Goal: Transaction & Acquisition: Purchase product/service

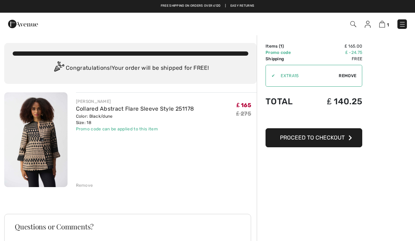
click at [318, 132] on button "Proceed to Checkout" at bounding box center [314, 137] width 97 height 19
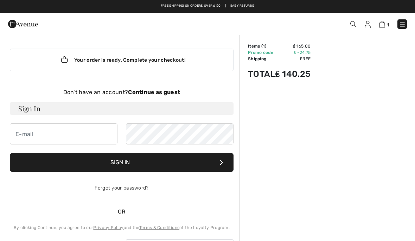
click at [166, 94] on strong "Continue as guest" at bounding box center [154, 92] width 52 height 7
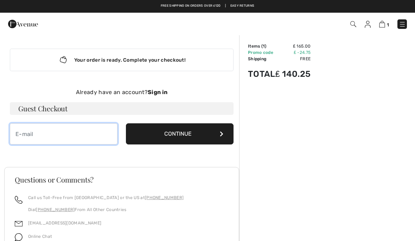
click at [77, 139] on input "email" at bounding box center [64, 133] width 108 height 21
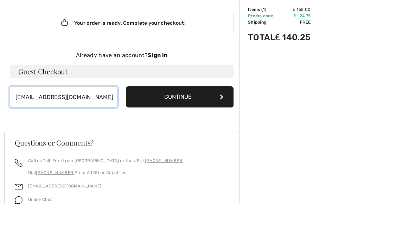
type input "lily.wong8822@yahoo.com.hk"
click at [184, 123] on button "Continue" at bounding box center [180, 133] width 108 height 21
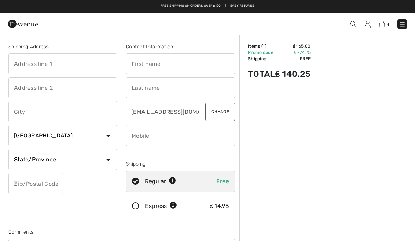
click at [58, 59] on input "text" at bounding box center [62, 63] width 109 height 21
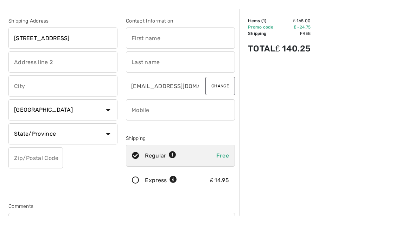
type input "31 colindeep lane"
click at [174, 53] on input "text" at bounding box center [180, 63] width 109 height 21
type input "Lily"
click at [143, 77] on input "text" at bounding box center [180, 87] width 109 height 21
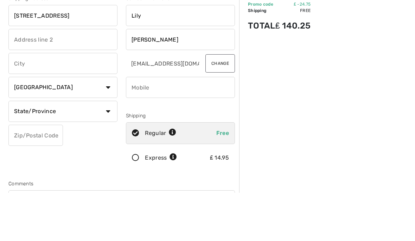
type input "[PERSON_NAME]"
click at [37, 101] on input "text" at bounding box center [62, 111] width 109 height 21
type input "[GEOGRAPHIC_DATA]"
click at [25, 77] on input "text" at bounding box center [62, 87] width 109 height 21
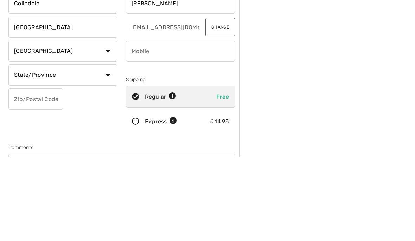
type input "Colindale"
click at [109, 125] on select "Country Canada United States Afghanistan Aland Islands Albania Algeria American…" at bounding box center [62, 135] width 109 height 21
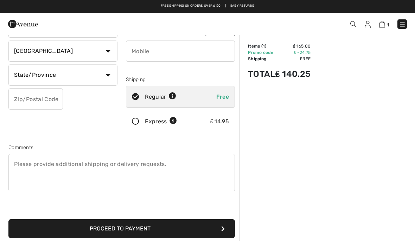
select select "GB"
click at [62, 75] on input "text" at bounding box center [62, 74] width 109 height 21
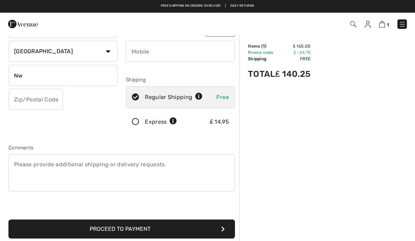
type input "N"
click at [43, 99] on input "text" at bounding box center [35, 99] width 55 height 21
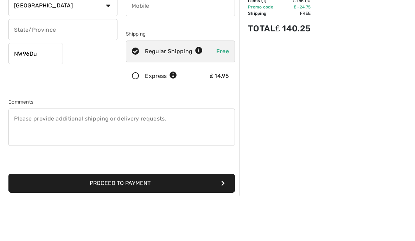
type input "NW96DU"
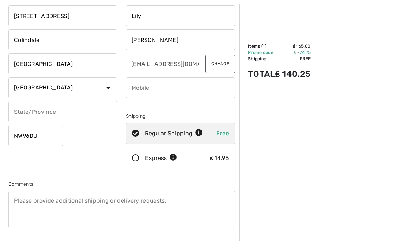
scroll to position [0, 0]
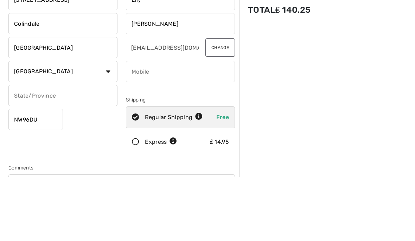
click at [154, 125] on input "phone" at bounding box center [180, 135] width 109 height 21
type input "07956657220"
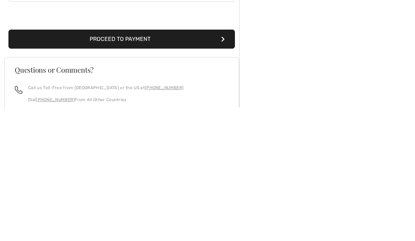
scroll to position [214, 0]
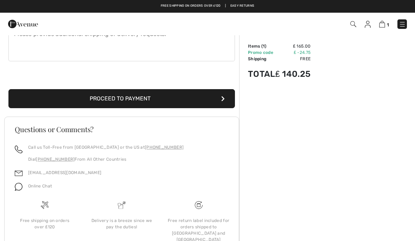
click at [201, 98] on button "Proceed to Payment" at bounding box center [121, 98] width 227 height 19
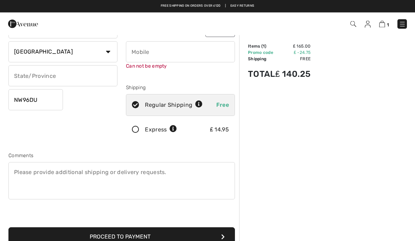
scroll to position [74, 0]
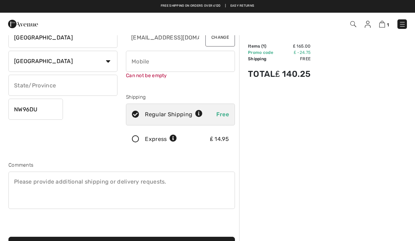
click at [155, 65] on input "phone" at bounding box center [180, 61] width 109 height 21
click at [136, 58] on input "phone" at bounding box center [180, 61] width 109 height 21
click at [185, 58] on input "phone" at bounding box center [180, 61] width 109 height 21
type input "4"
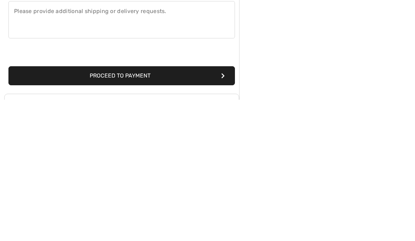
type input "07956657220"
click at [205, 208] on button "Proceed to Payment" at bounding box center [121, 217] width 227 height 19
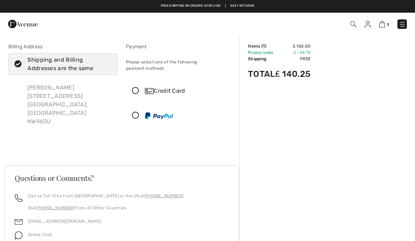
click at [137, 87] on icon at bounding box center [135, 90] width 19 height 7
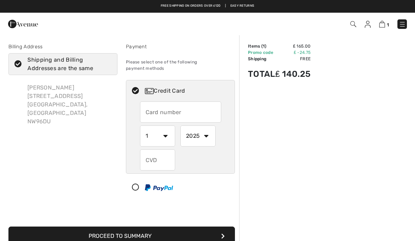
click at [164, 104] on input "text" at bounding box center [180, 111] width 81 height 21
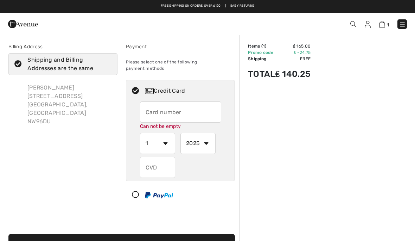
type input "5356670019724193"
select select "4"
select select "2026"
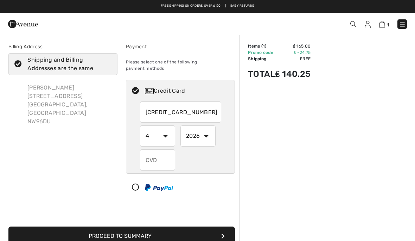
type input "390"
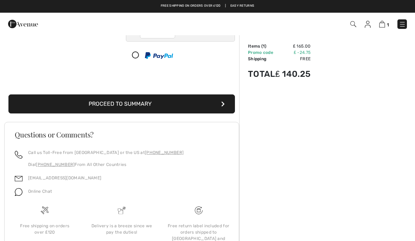
scroll to position [129, 0]
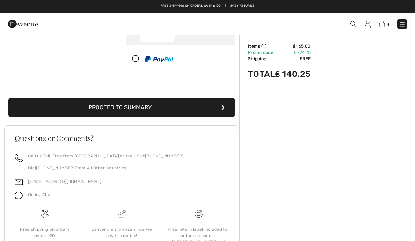
click at [204, 100] on button "Proceed to Summary" at bounding box center [121, 107] width 227 height 19
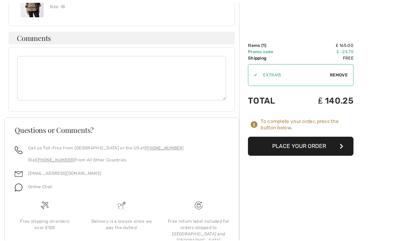
scroll to position [572, 0]
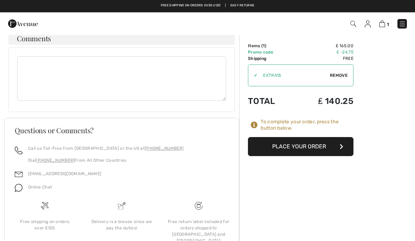
click at [325, 144] on button "Place Your Order" at bounding box center [301, 146] width 106 height 19
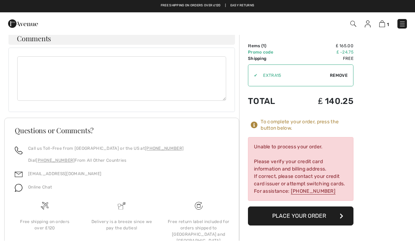
click at [319, 207] on button "Place Your Order" at bounding box center [301, 216] width 106 height 19
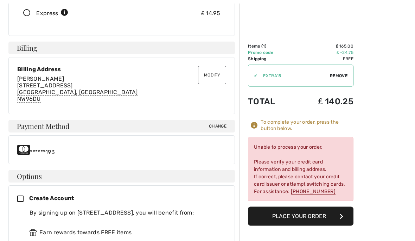
scroll to position [170, 0]
click at [223, 123] on span "Change" at bounding box center [218, 126] width 18 height 6
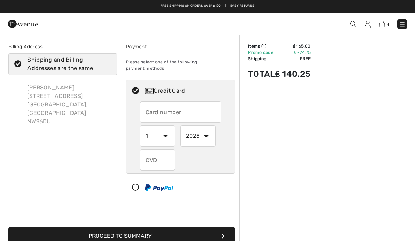
click at [156, 102] on input "text" at bounding box center [180, 111] width 81 height 21
radio input "true"
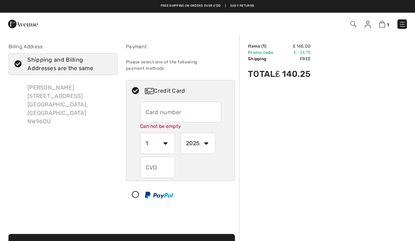
type input "4319400207055500"
select select "8"
select select "2028"
type input "448"
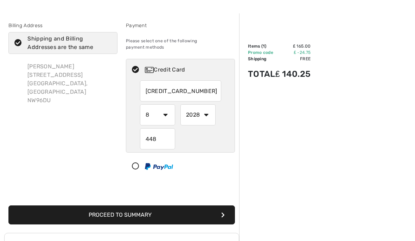
scroll to position [22, 0]
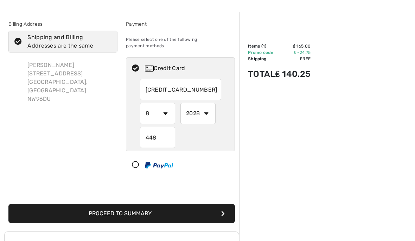
click at [208, 204] on button "Proceed to Summary" at bounding box center [121, 213] width 227 height 19
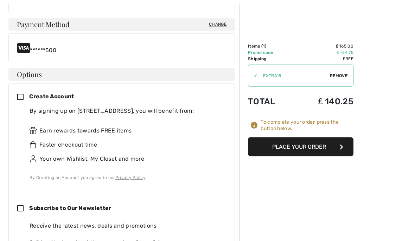
scroll to position [272, 0]
click at [317, 143] on button "Place Your Order" at bounding box center [301, 146] width 106 height 19
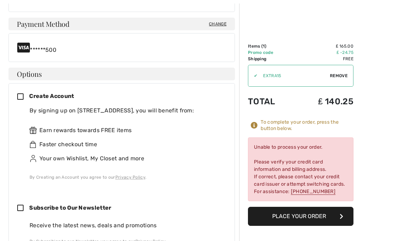
click at [317, 209] on button "Place Your Order" at bounding box center [301, 216] width 106 height 19
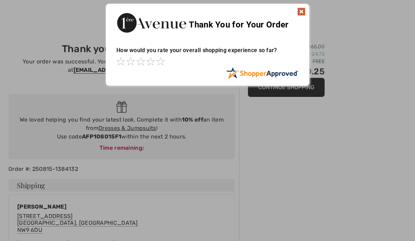
scroll to position [7, 0]
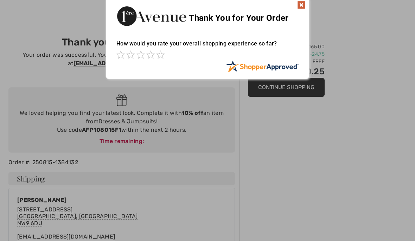
click at [304, 1] on img at bounding box center [302, 5] width 8 height 8
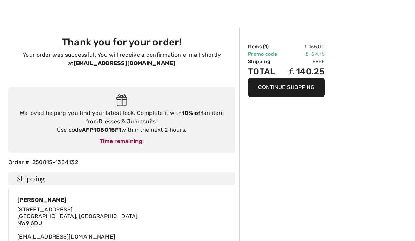
click at [301, 6] on div at bounding box center [207, 10] width 415 height 35
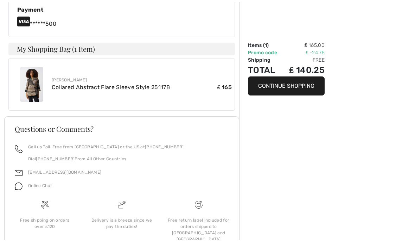
scroll to position [348, 0]
